Goal: Information Seeking & Learning: Find specific page/section

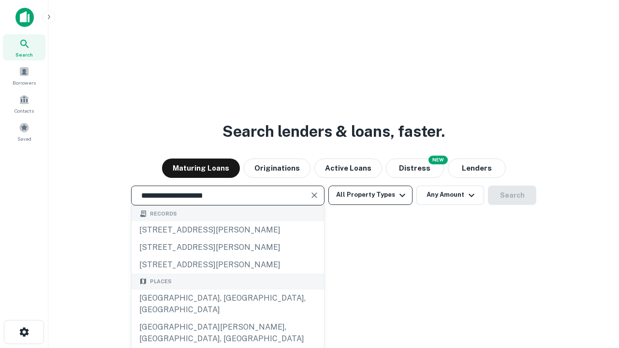
click at [227, 319] on div "[GEOGRAPHIC_DATA], [GEOGRAPHIC_DATA], [GEOGRAPHIC_DATA]" at bounding box center [228, 304] width 192 height 29
type input "**********"
click at [370, 195] on button "All Property Types" at bounding box center [370, 195] width 84 height 19
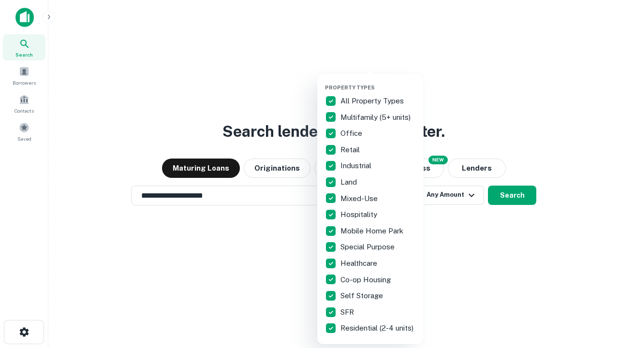
click at [378, 81] on button "button" at bounding box center [378, 81] width 106 height 0
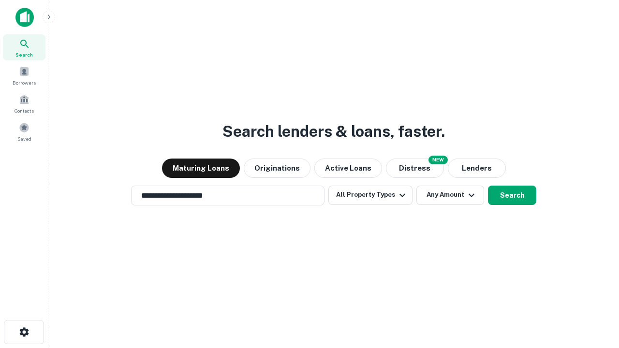
scroll to position [15, 0]
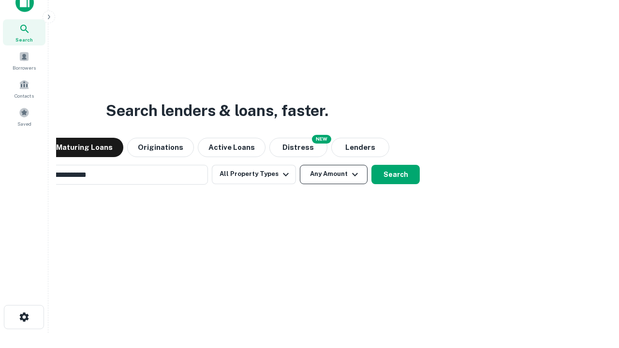
click at [300, 165] on button "Any Amount" at bounding box center [334, 174] width 68 height 19
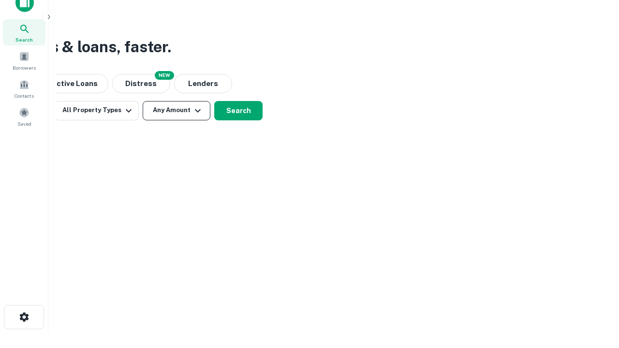
scroll to position [15, 0]
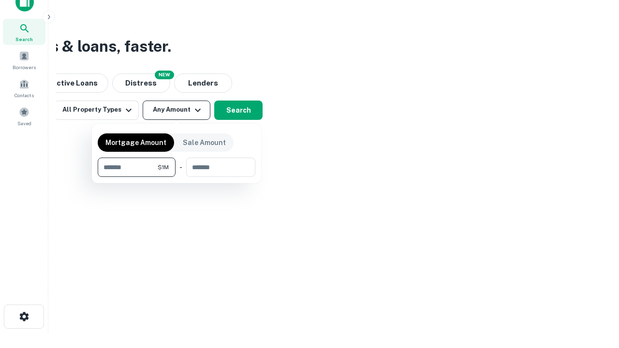
type input "*******"
click at [177, 177] on button "button" at bounding box center [177, 177] width 158 height 0
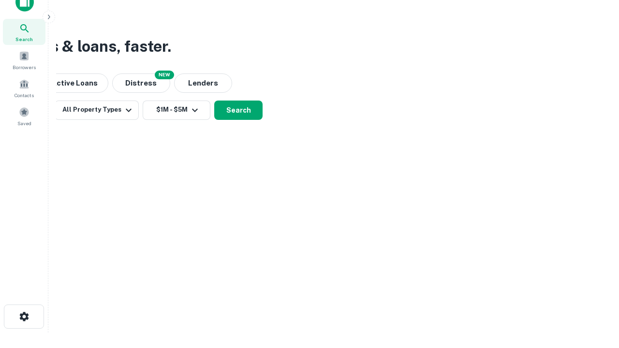
scroll to position [15, 0]
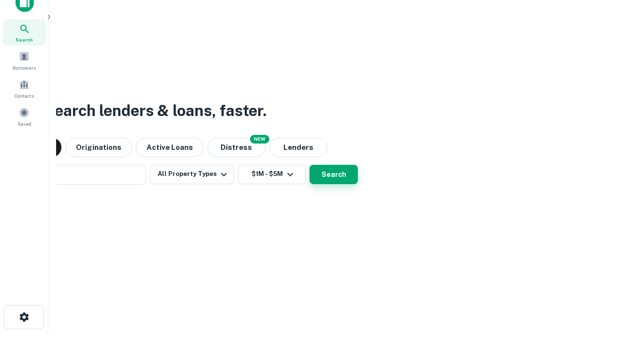
click at [310, 165] on button "Search" at bounding box center [334, 174] width 48 height 19
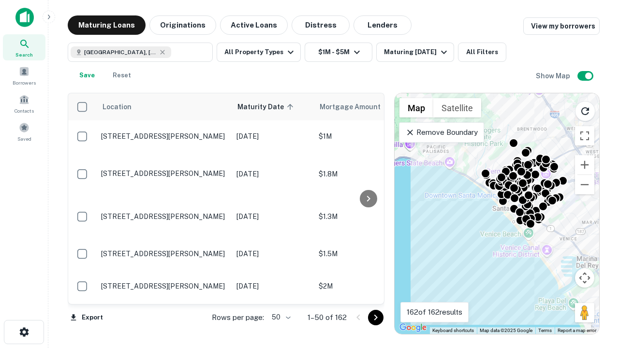
click at [280, 317] on body "Search Borrowers Contacts Saved Maturing Loans Originations Active Loans Distre…" at bounding box center [309, 174] width 619 height 348
click at [280, 293] on li "25" at bounding box center [280, 292] width 28 height 17
